Goal: Check status: Check status

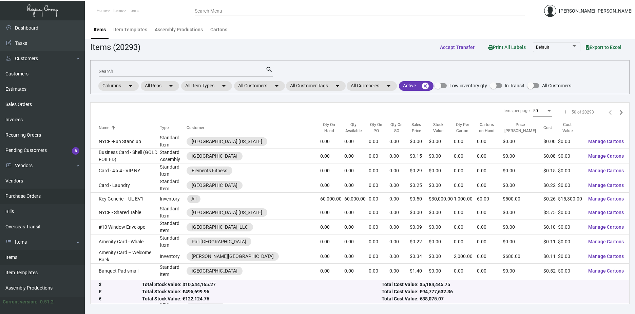
click at [30, 196] on link "Purchase Orders" at bounding box center [42, 195] width 85 height 15
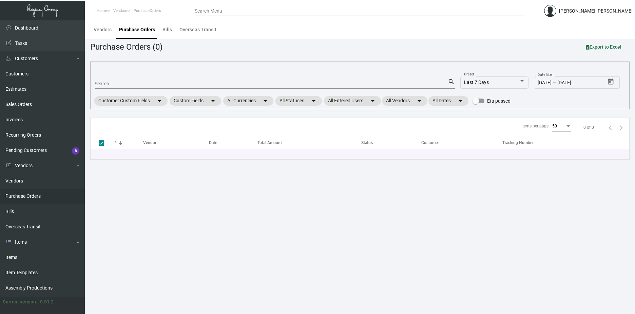
click at [135, 82] on input "Search" at bounding box center [271, 83] width 353 height 5
paste input "103247"
type input "103247"
checkbox input "false"
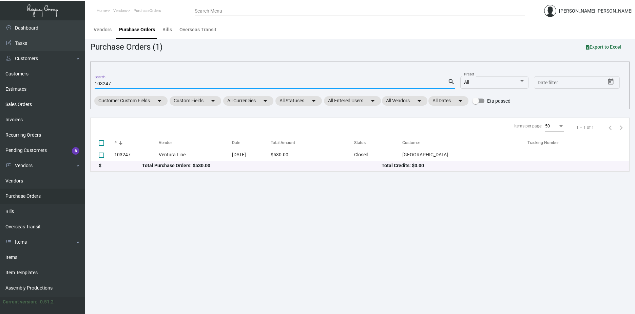
type input "103247"
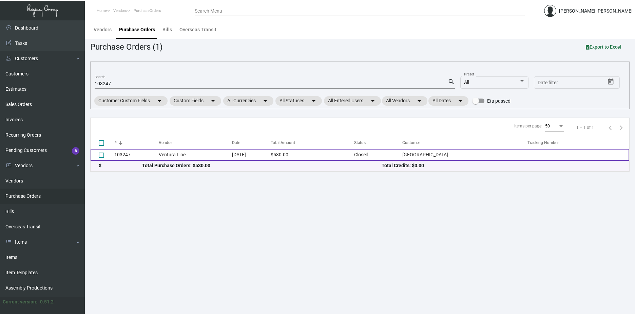
click at [228, 155] on td "Ventura Line" at bounding box center [195, 155] width 73 height 12
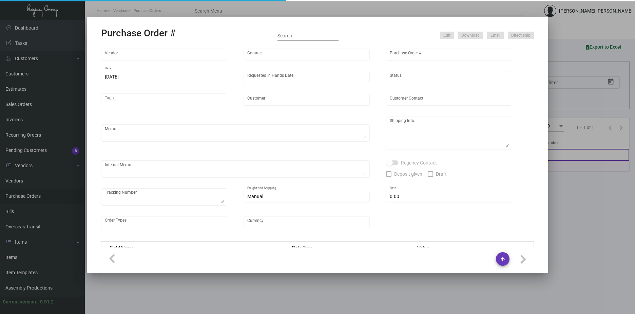
type input "Ventura Line"
type input "MISSING INFO MISSING INFO"
type input "103247"
type input "1/18/2024"
type input "2/16/2024"
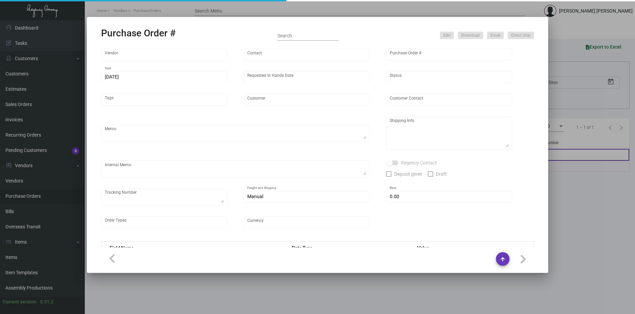
type input "USC Hotel"
type input "Mabel Vandreas / Front Desk"
type textarea "Last PO#97528 - MAGNET BACKING THIS RUN / BLIND SHIPPING."
type textarea "USC Hotel - Mabel Vandreas / Front Desk 3540 South Figueroa Street Los Angeles,…"
type textarea "1/24 - "Firm ship date is 3/8 at the latest. The materials are going to get cau…"
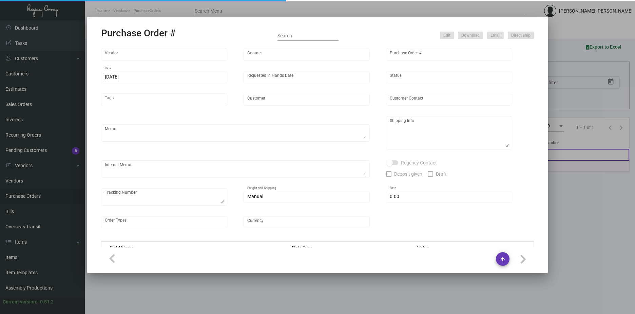
type input "$ 0.00"
type input "United States Dollar $"
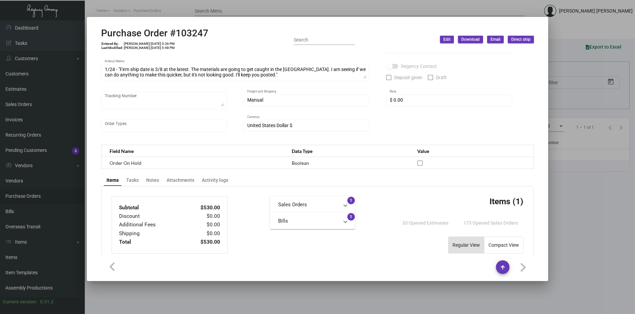
scroll to position [102, 0]
